Goal: Check status: Check status

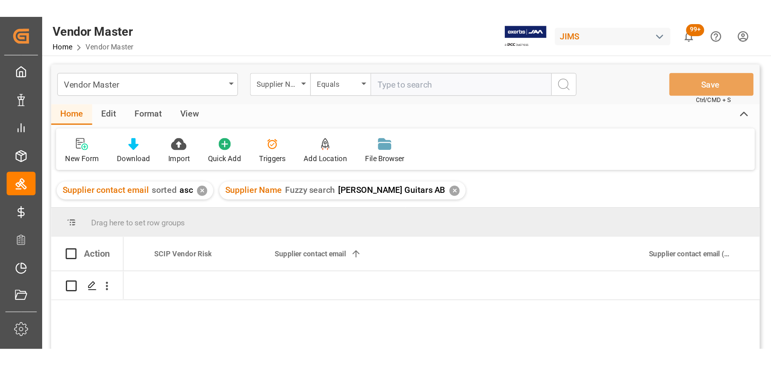
scroll to position [0, 3282]
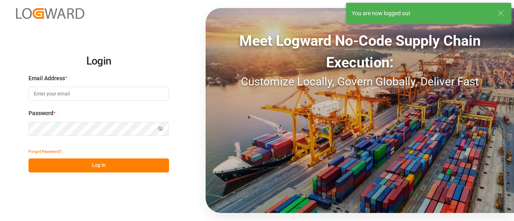
type input "[EMAIL_ADDRESS][PERSON_NAME][DOMAIN_NAME]"
click at [82, 171] on button "Log In" at bounding box center [99, 166] width 141 height 14
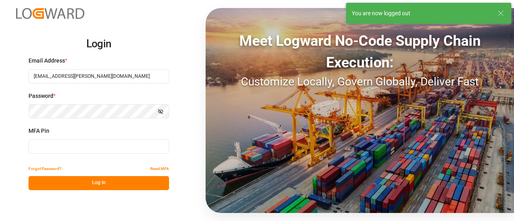
click at [82, 148] on input at bounding box center [99, 147] width 141 height 14
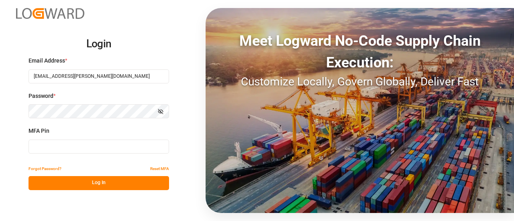
click at [57, 149] on input at bounding box center [99, 147] width 141 height 14
type input "115797"
click at [77, 184] on button "Log In" at bounding box center [99, 183] width 141 height 14
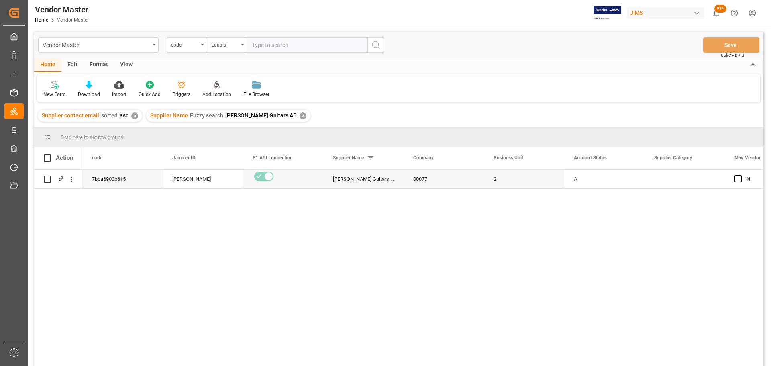
click at [300, 116] on div "✕" at bounding box center [303, 115] width 7 height 7
click at [134, 115] on div "✕" at bounding box center [134, 115] width 7 height 7
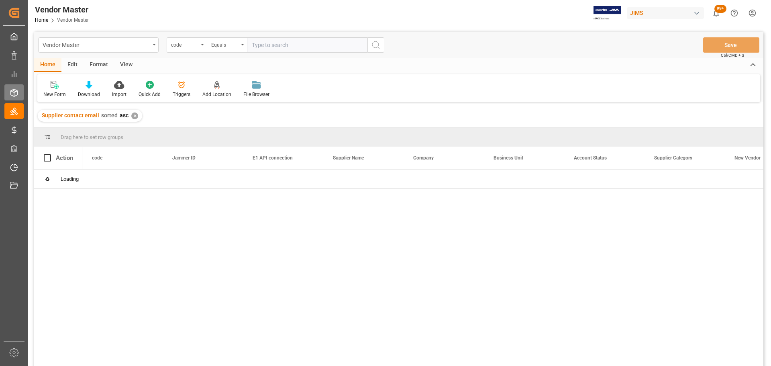
click at [16, 93] on icon at bounding box center [14, 93] width 8 height 8
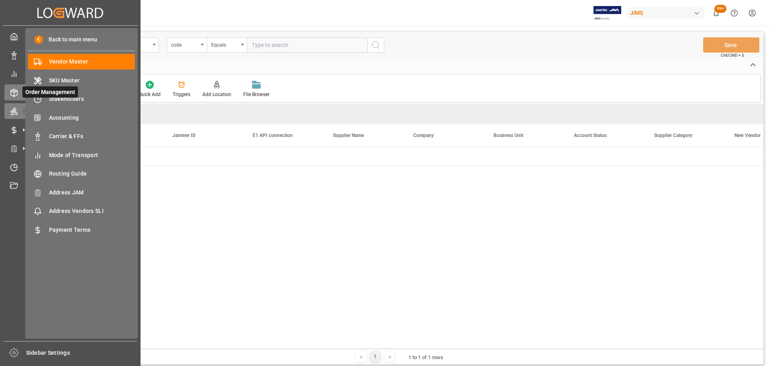
click at [11, 89] on icon at bounding box center [14, 93] width 8 height 8
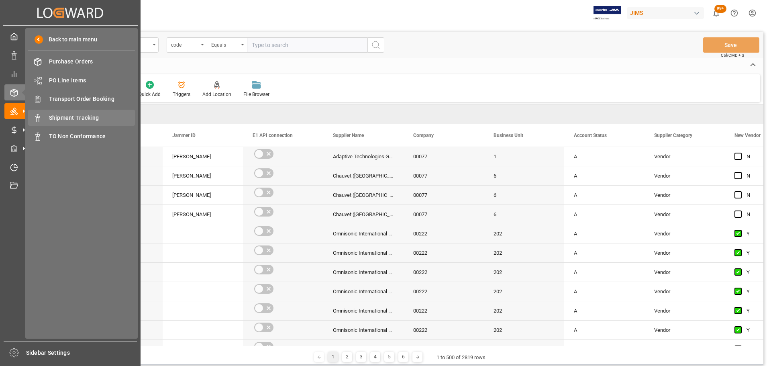
click at [63, 118] on span "Shipment Tracking" at bounding box center [92, 118] width 86 height 8
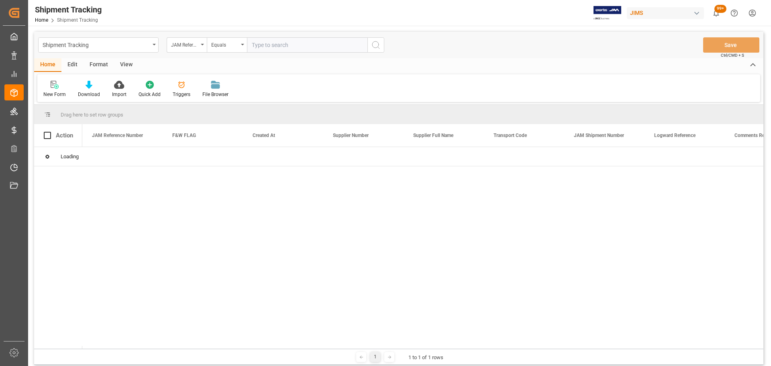
click at [285, 43] on input "text" at bounding box center [307, 44] width 120 height 15
paste input "77-10510-FI"
type input "77-10510-FI"
